Goal: Task Accomplishment & Management: Manage account settings

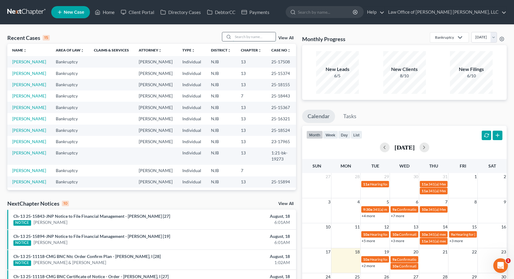
click at [259, 38] on input "search" at bounding box center [254, 36] width 43 height 9
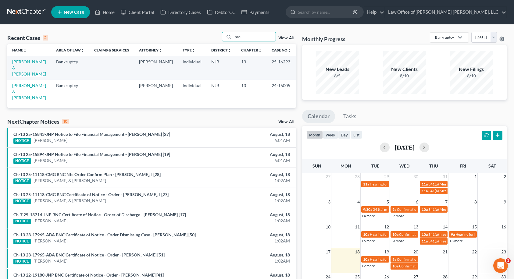
type input "pac"
click at [28, 62] on link "[PERSON_NAME] & [PERSON_NAME]" at bounding box center [29, 67] width 34 height 17
select select "10"
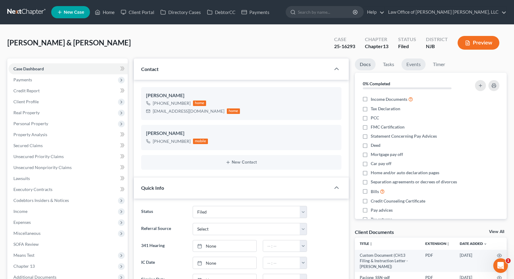
scroll to position [102, 0]
click at [413, 66] on link "Events" at bounding box center [414, 65] width 24 height 12
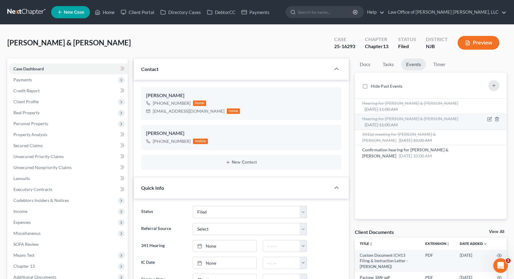
click at [396, 120] on span "Hearing for [PERSON_NAME] & [PERSON_NAME]" at bounding box center [410, 118] width 96 height 5
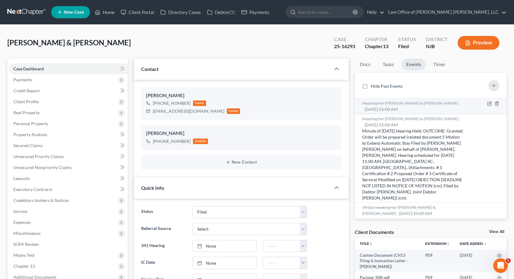
click at [403, 104] on span "Hearing for [PERSON_NAME] & [PERSON_NAME]" at bounding box center [410, 103] width 96 height 5
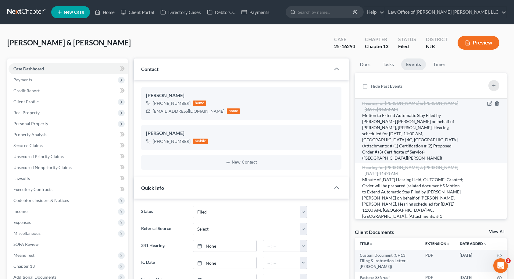
click at [403, 104] on span "Hearing for [PERSON_NAME] & [PERSON_NAME]" at bounding box center [410, 103] width 96 height 5
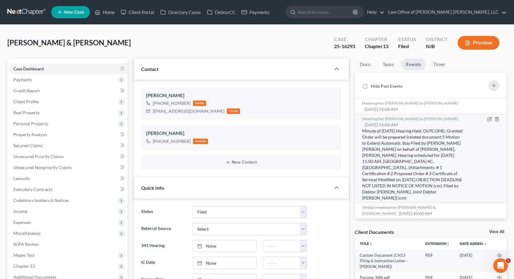
click at [400, 121] on span "Hearing for [PERSON_NAME] & [PERSON_NAME]" at bounding box center [410, 118] width 96 height 5
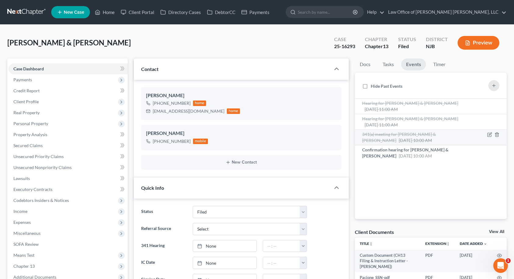
click at [396, 136] on span "341(a) meeting for [PERSON_NAME] & [PERSON_NAME]" at bounding box center [399, 137] width 74 height 11
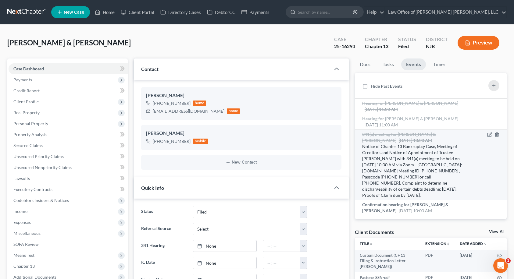
click at [396, 137] on span "341(a) meeting for [PERSON_NAME] & [PERSON_NAME]" at bounding box center [399, 137] width 74 height 11
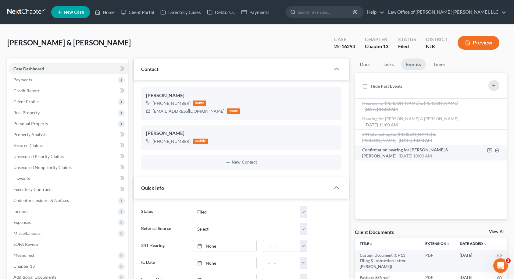
click at [395, 151] on span "Confirmation hearing for [PERSON_NAME] & [PERSON_NAME]" at bounding box center [405, 152] width 86 height 11
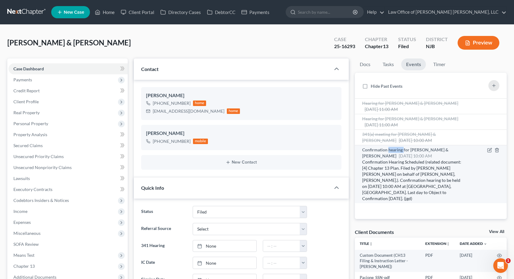
click at [395, 151] on span "Confirmation hearing for [PERSON_NAME] & [PERSON_NAME]" at bounding box center [405, 152] width 86 height 11
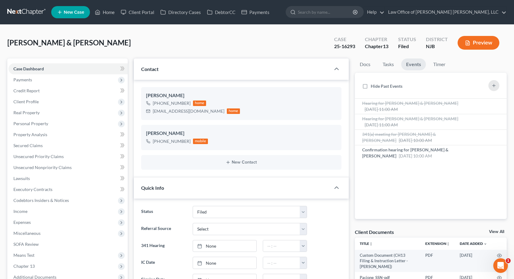
click at [110, 14] on link "Home" at bounding box center [105, 12] width 26 height 11
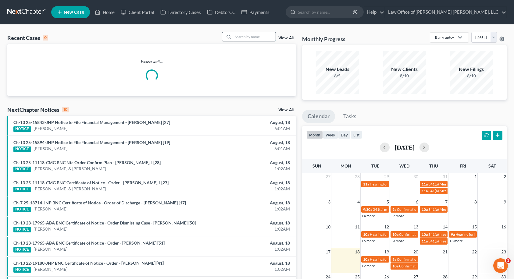
click at [251, 34] on input "search" at bounding box center [254, 36] width 43 height 9
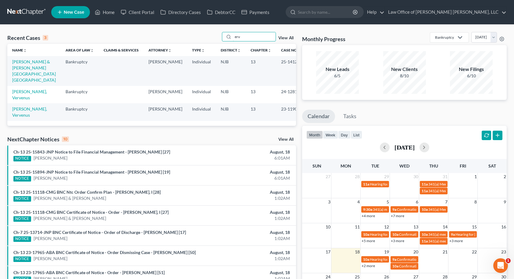
type input "erv"
click at [253, 35] on input "erv" at bounding box center [254, 36] width 43 height 9
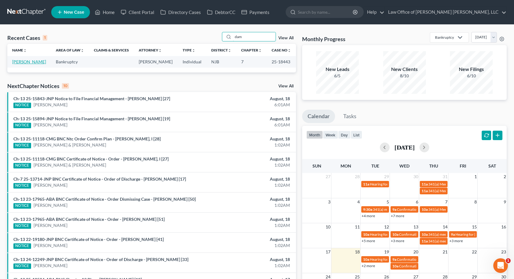
type input "dam"
click at [36, 62] on link "[PERSON_NAME]" at bounding box center [29, 61] width 34 height 5
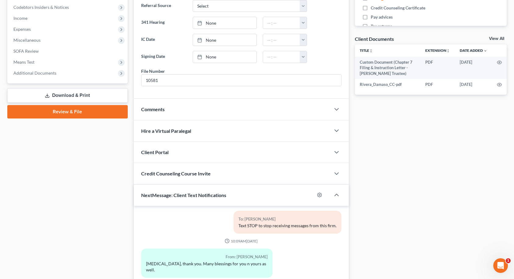
scroll to position [275, 0]
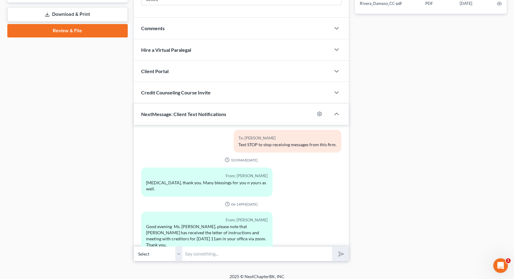
click at [182, 25] on div "Comments" at bounding box center [232, 28] width 197 height 21
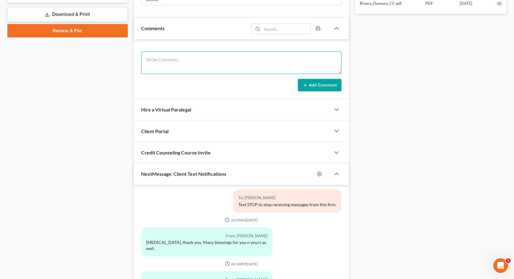
click at [208, 64] on textarea at bounding box center [241, 63] width 200 height 23
click at [181, 59] on textarea "Spoke with client. She will stop by with" at bounding box center [241, 63] width 200 height 23
click at [177, 61] on textarea "Spoke with client. Wife will stop by with" at bounding box center [241, 63] width 200 height 23
click at [254, 60] on textarea "Spoke with client's wife. She will bring him by [DATE] to sign the surrender fo…" at bounding box center [241, 63] width 200 height 23
type textarea "Spoke with client's wife. She will bring him by [DATE][DATE] to sign the surren…"
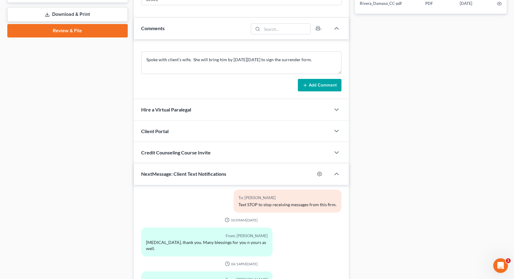
click at [322, 87] on button "Add Comment" at bounding box center [320, 85] width 44 height 13
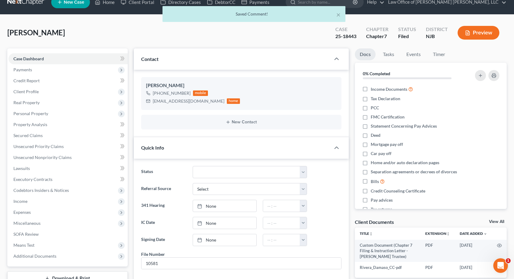
scroll to position [0, 0]
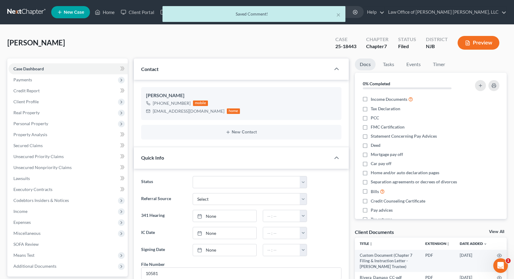
click at [106, 13] on div "× Saved Comment!" at bounding box center [254, 15] width 514 height 19
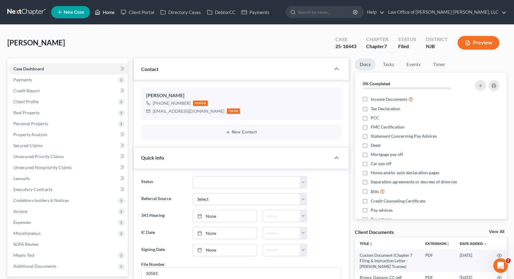
click at [106, 13] on link "Home" at bounding box center [105, 12] width 26 height 11
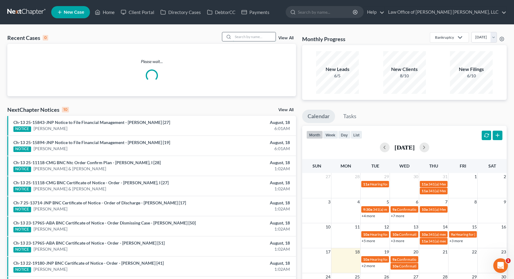
click at [262, 36] on input "search" at bounding box center [254, 36] width 43 height 9
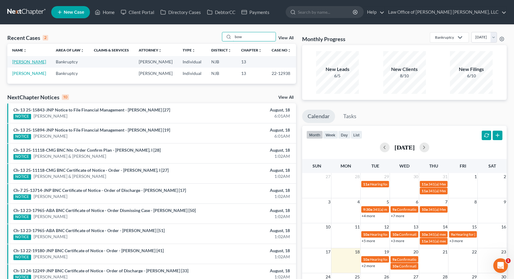
type input "bow"
click at [21, 62] on link "[PERSON_NAME]" at bounding box center [29, 61] width 34 height 5
select select "14"
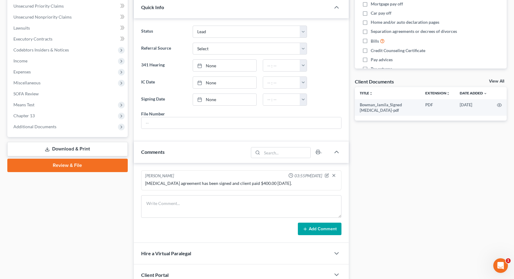
scroll to position [183, 0]
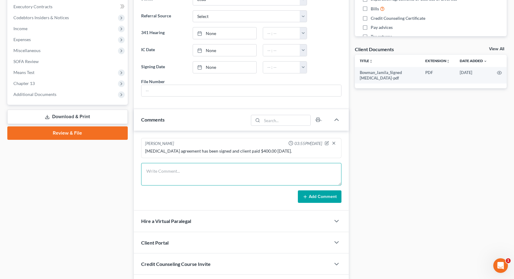
click at [183, 171] on textarea at bounding box center [241, 174] width 200 height 23
click at [249, 152] on div "[MEDICAL_DATA] agreement has been signed and client paid $400.00 [DATE]." at bounding box center [241, 151] width 192 height 6
click at [327, 144] on icon "button" at bounding box center [327, 143] width 4 height 4
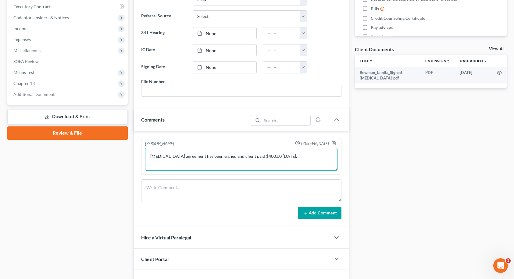
click at [253, 156] on textarea "[MEDICAL_DATA] agreement has been signed and client paid $400.00 [DATE]." at bounding box center [241, 159] width 192 height 23
type textarea "[MEDICAL_DATA] agreement has been signed and client paid $450.00 [DATE]."
click at [335, 143] on icon "button" at bounding box center [334, 143] width 5 height 5
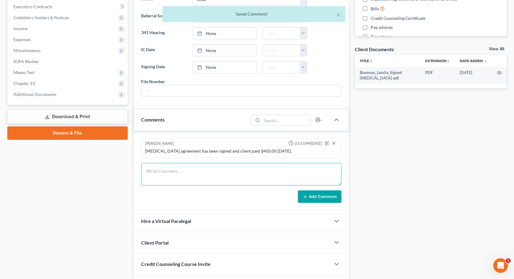
click at [267, 169] on textarea at bounding box center [241, 174] width 200 height 23
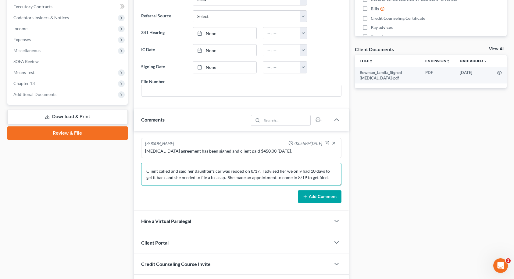
type textarea "Client called and said her daughter's car was repoed on 8/17. I advised her we …"
click at [324, 197] on button "Add Comment" at bounding box center [320, 197] width 44 height 13
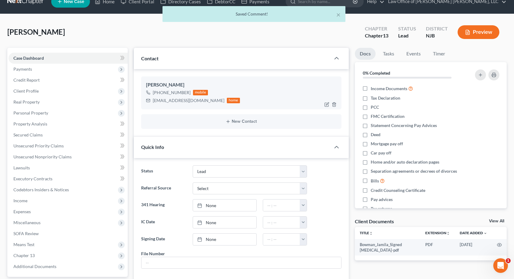
scroll to position [0, 0]
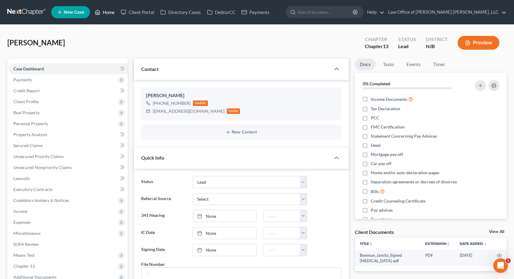
click at [109, 14] on link "Home" at bounding box center [105, 12] width 26 height 11
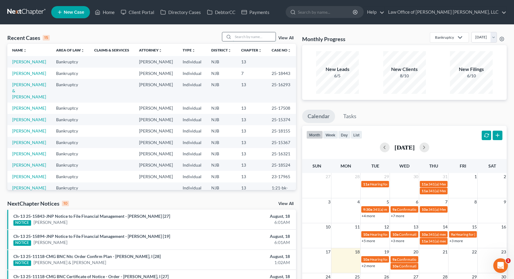
click at [254, 36] on input "search" at bounding box center [254, 36] width 43 height 9
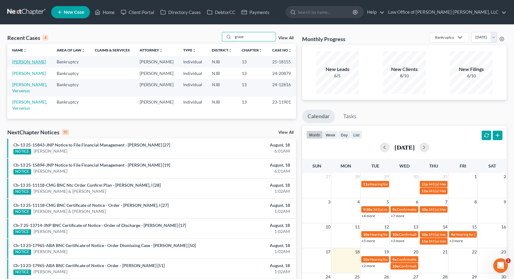
type input "grave"
click at [27, 63] on link "[PERSON_NAME]" at bounding box center [29, 61] width 34 height 5
select select "6"
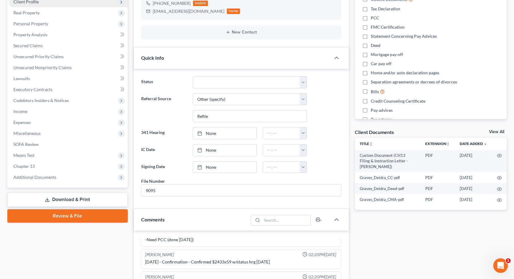
scroll to position [122, 0]
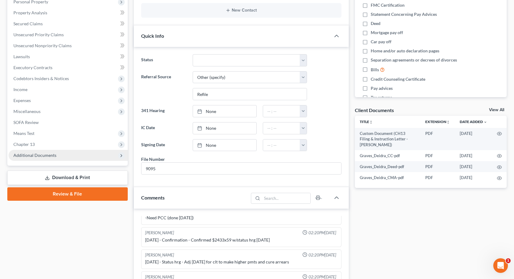
click at [63, 158] on span "Additional Documents" at bounding box center [68, 155] width 119 height 11
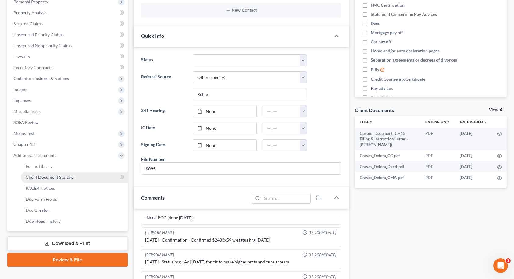
click at [63, 175] on span "Client Document Storage" at bounding box center [50, 177] width 48 height 5
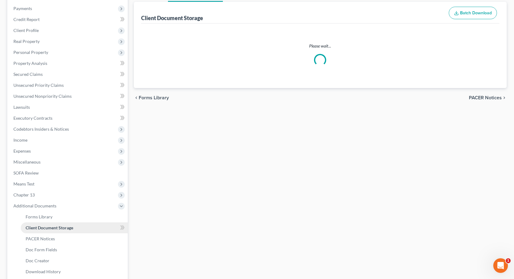
select select "9"
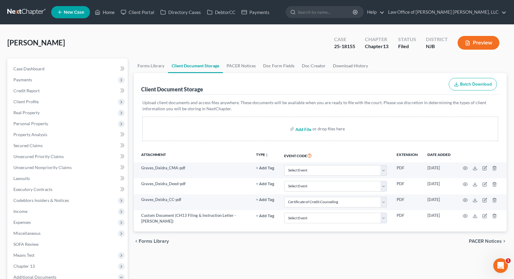
click at [305, 129] on input "file" at bounding box center [303, 129] width 15 height 11
type input "C:\fakepath\Graves_Deidra_2024 Return.pdf"
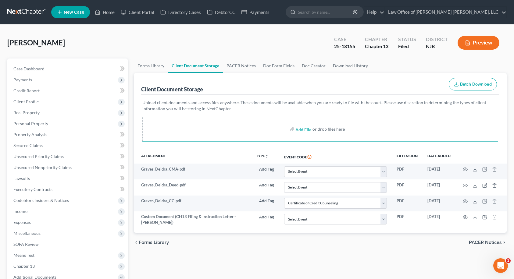
select select "9"
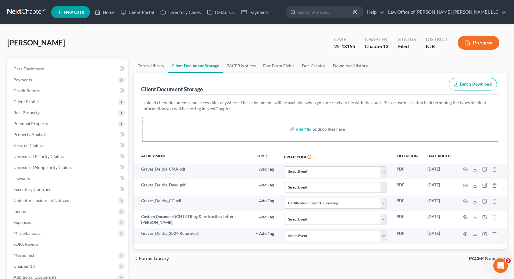
select select "9"
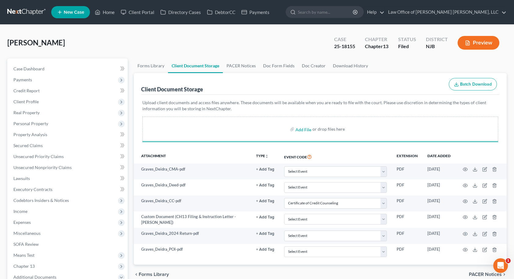
select select "9"
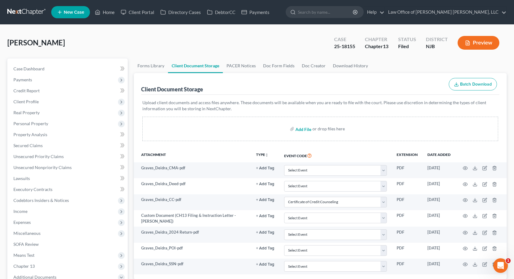
click at [305, 130] on input "file" at bounding box center [303, 129] width 15 height 11
